Goal: Register for event/course

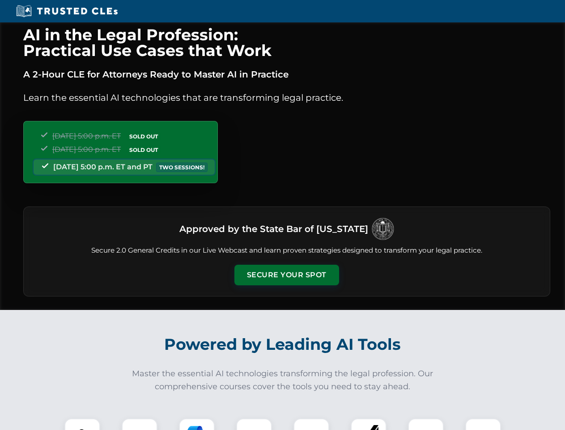
click at [286, 275] on button "Secure Your Spot" at bounding box center [287, 275] width 105 height 21
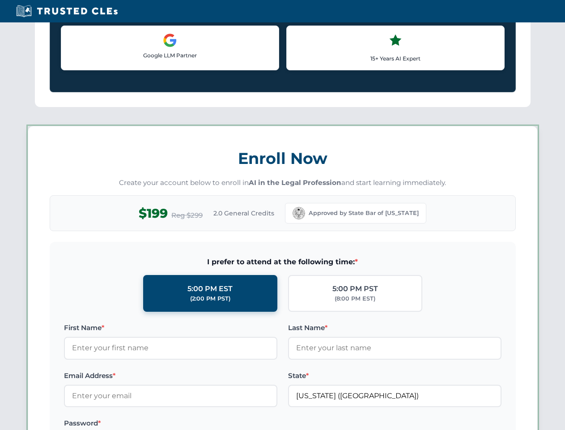
click at [140, 424] on div "AI in the Legal Profession: Practical Use Cases that Work A 2-Hour CLE for Atto…" at bounding box center [282, 419] width 565 height 2094
